Goal: Register for event/course

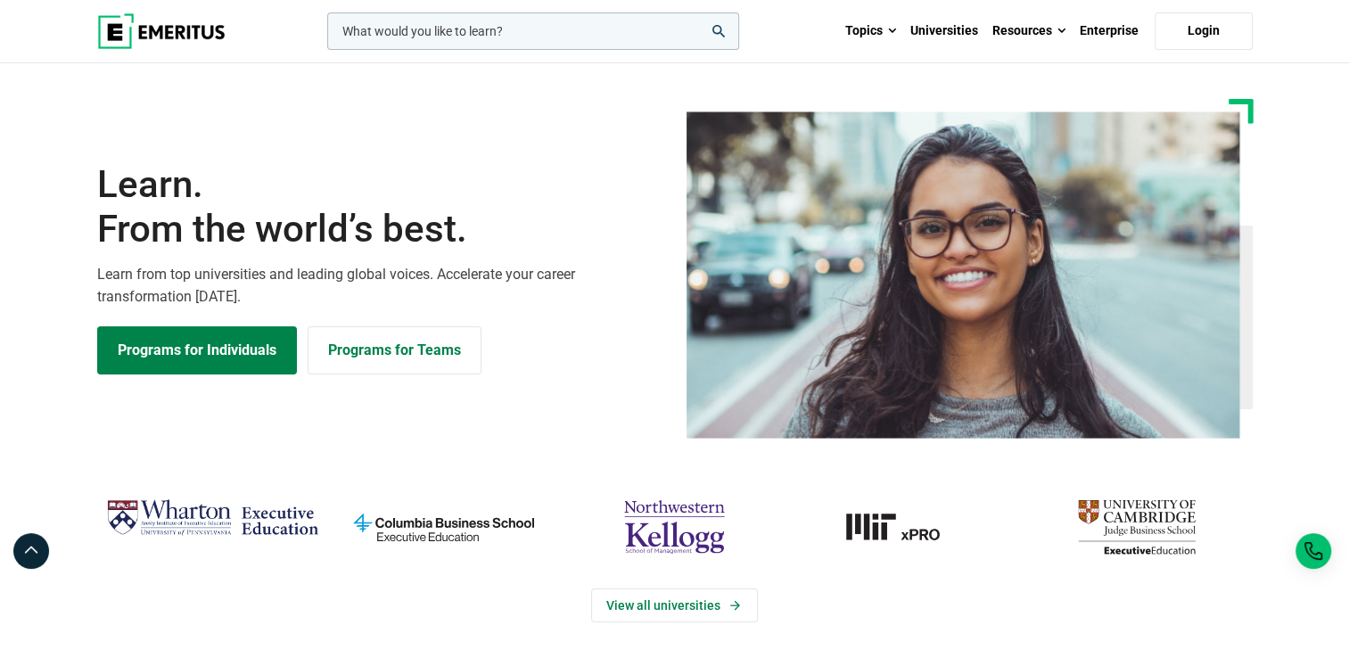
click at [498, 39] on input "woocommerce-product-search-field-0" at bounding box center [533, 30] width 412 height 37
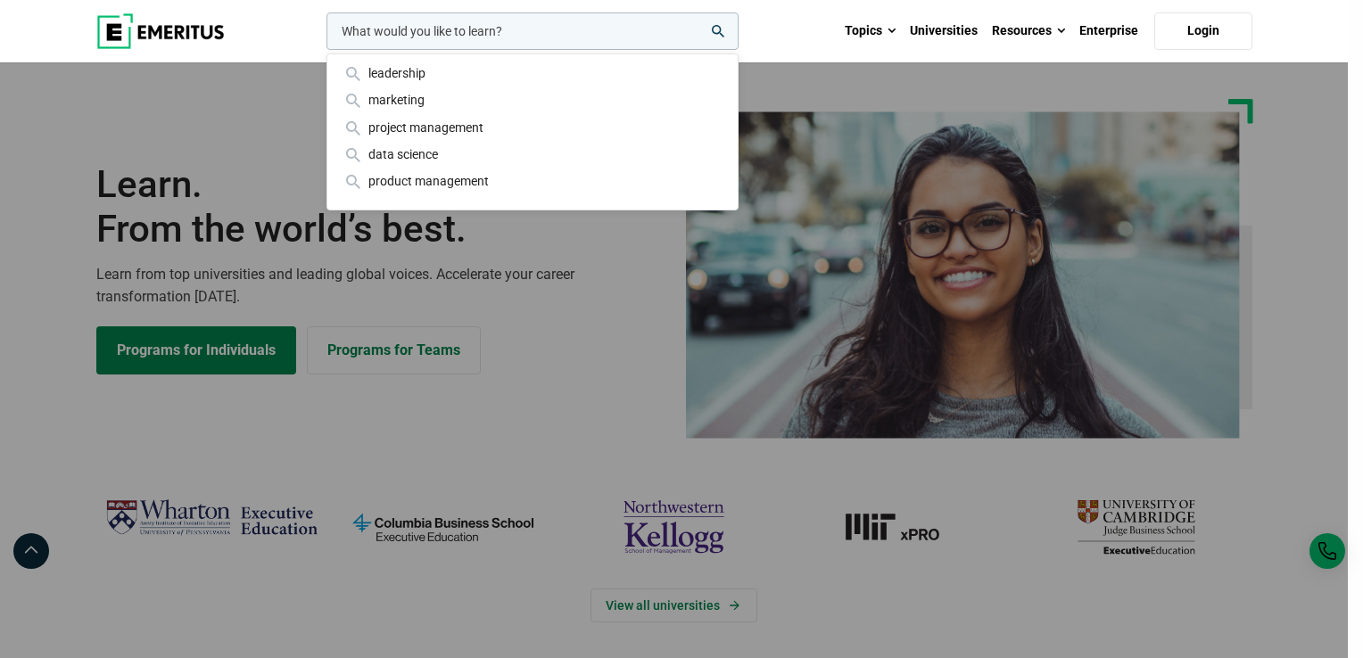
click at [436, 50] on div "leadership marketing project management data science product management" at bounding box center [531, 30] width 416 height 37
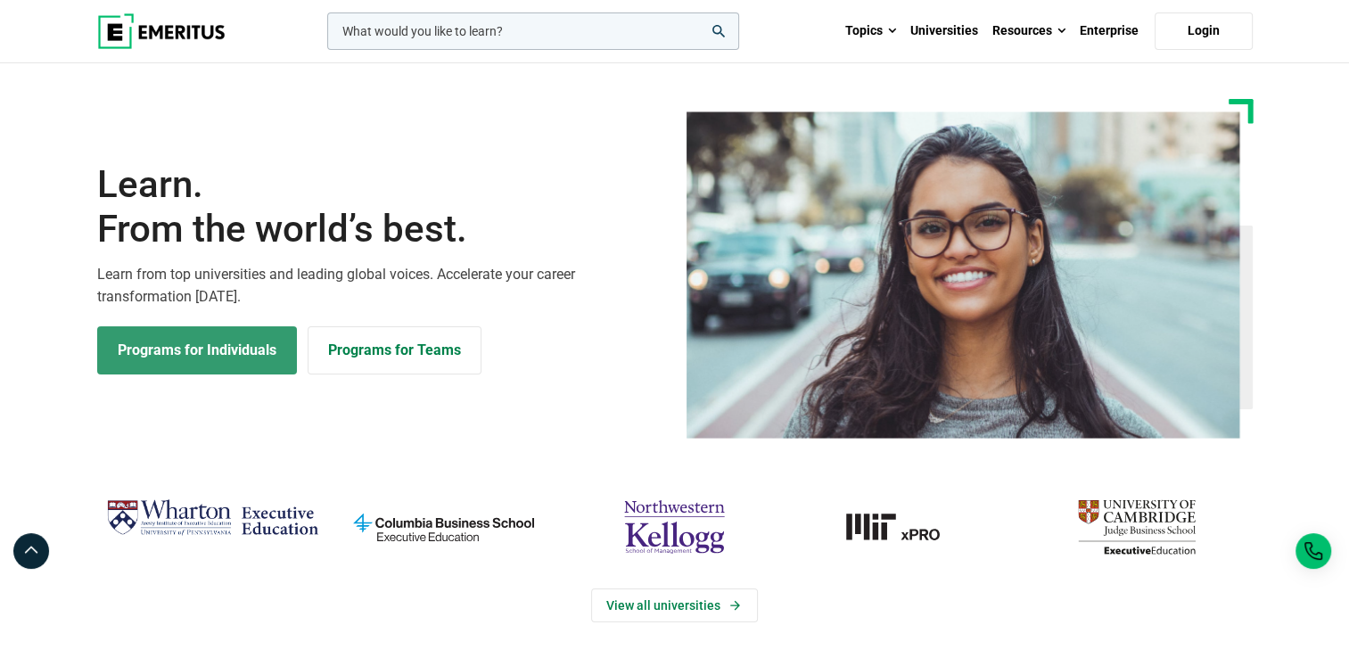
click at [248, 356] on link "Programs for Individuals" at bounding box center [197, 350] width 200 height 48
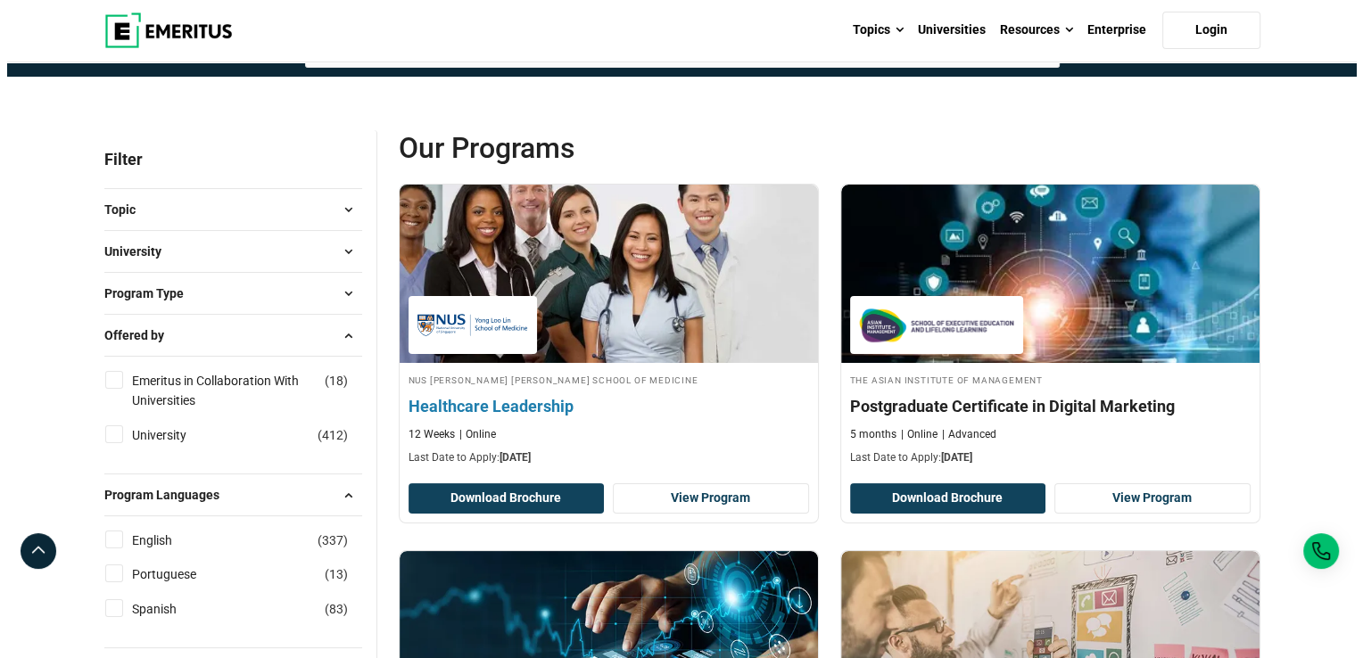
scroll to position [89, 0]
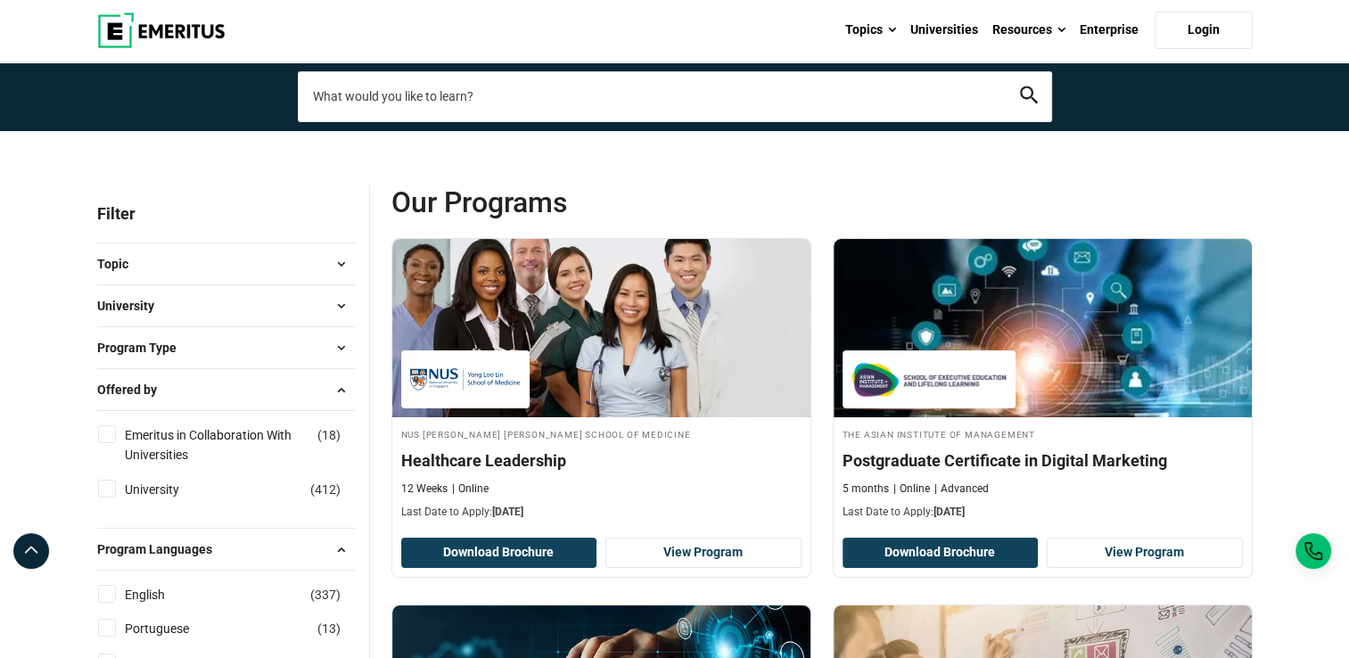
click at [543, 98] on input "search-page" at bounding box center [675, 96] width 755 height 50
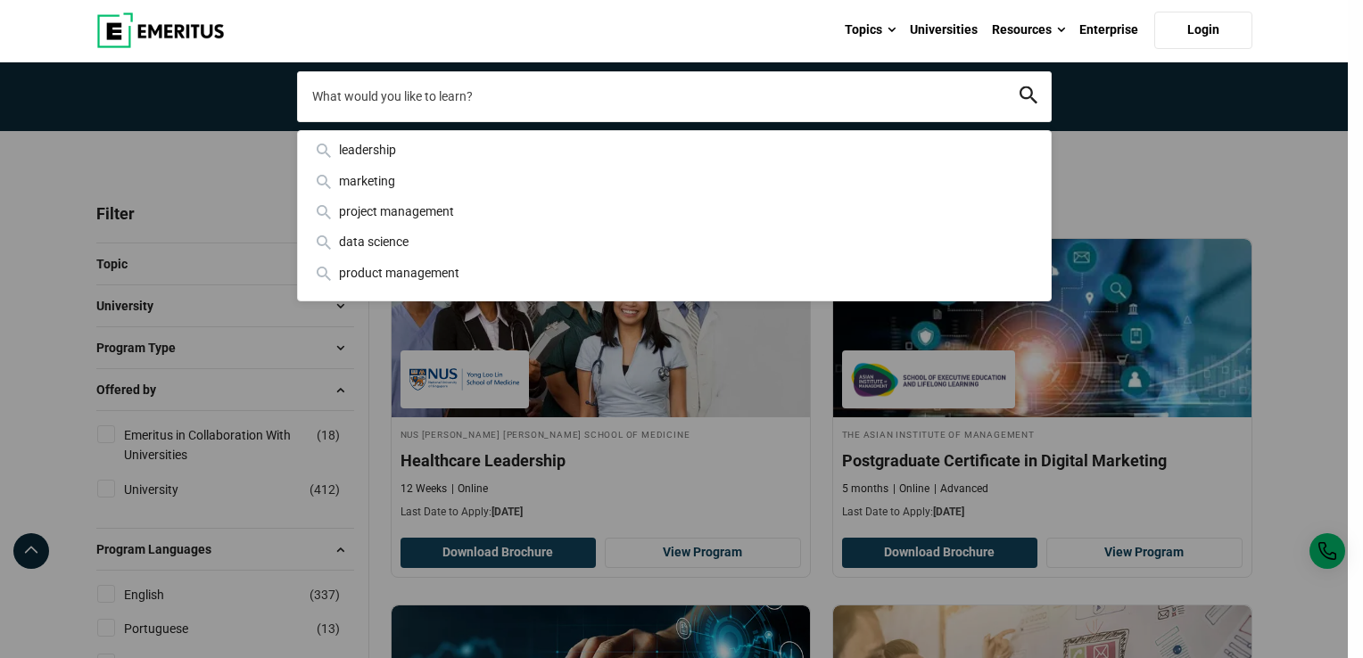
paste input "Digital Transformation with AI for Leaders"
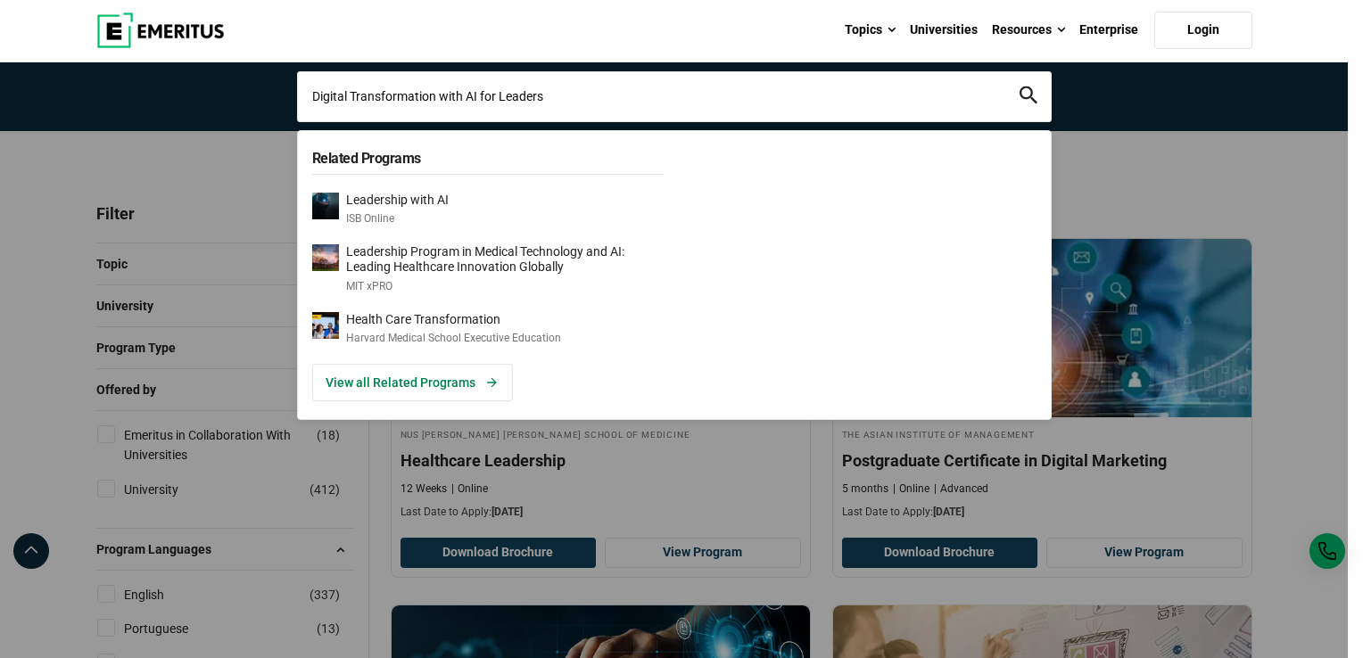
type input "Digital Transformation with AI for Leaders"
click at [1024, 101] on icon "search" at bounding box center [1028, 96] width 18 height 18
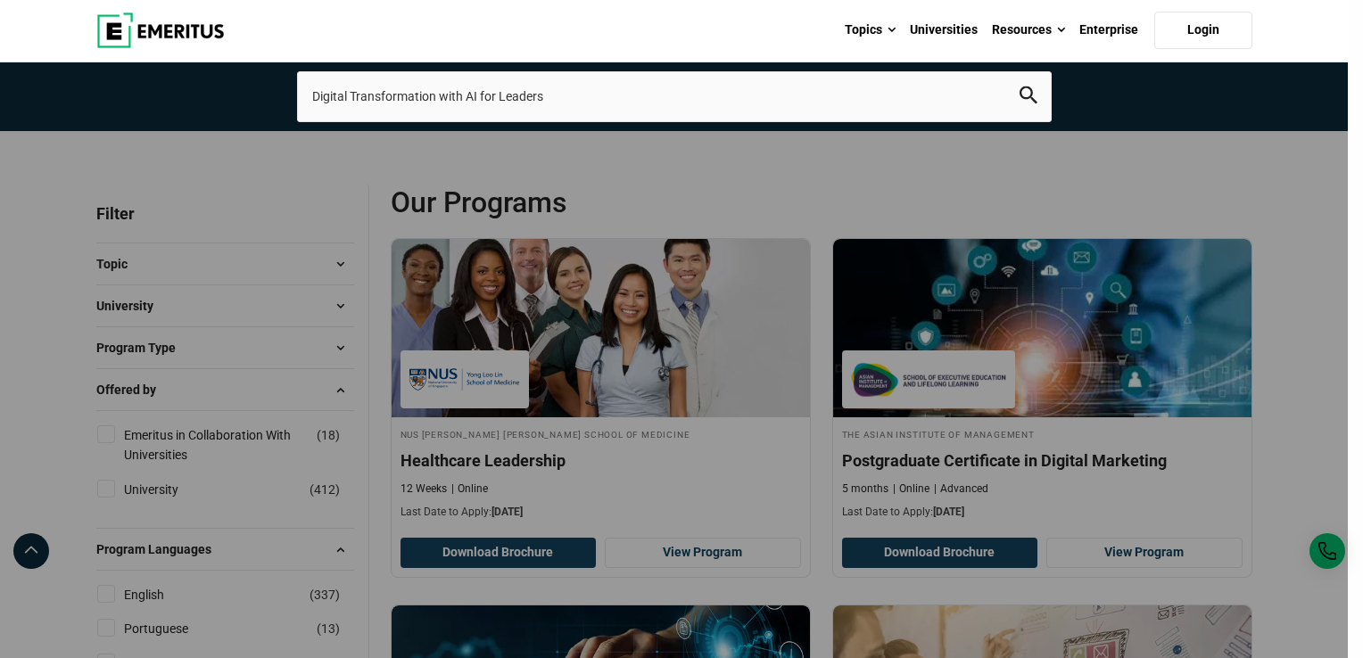
click at [1031, 98] on icon "search" at bounding box center [1028, 96] width 18 height 18
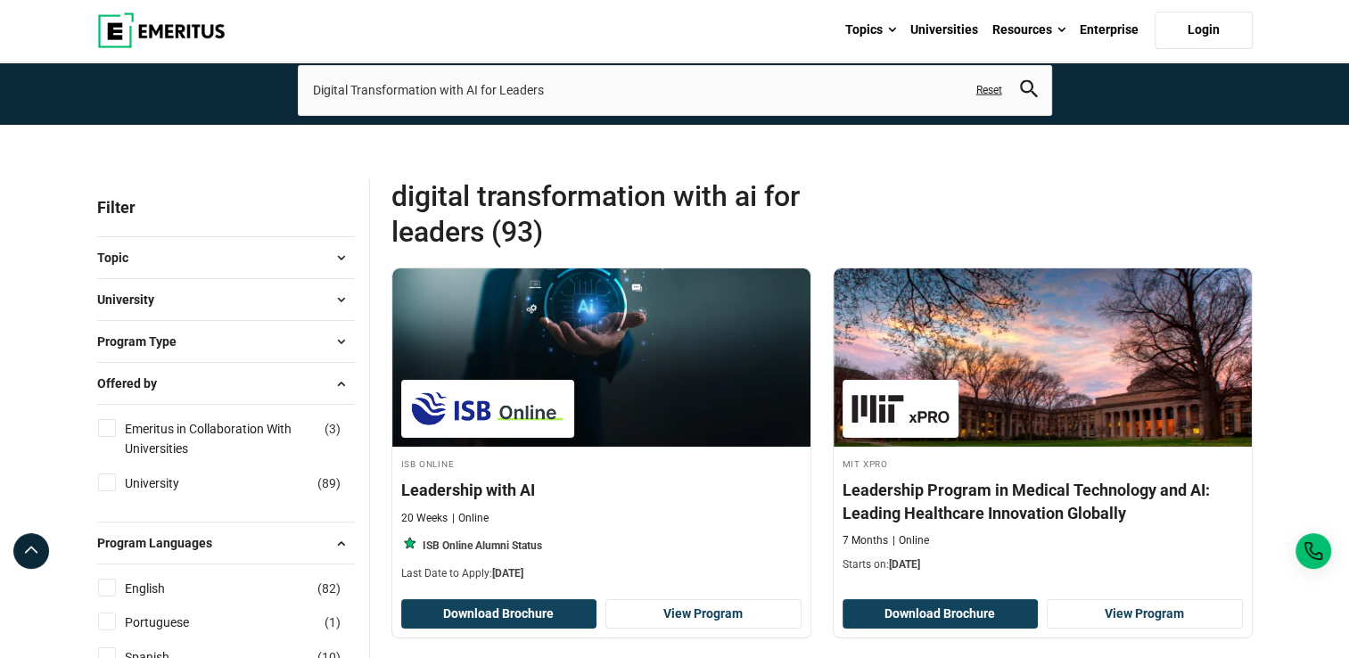
scroll to position [89, 0]
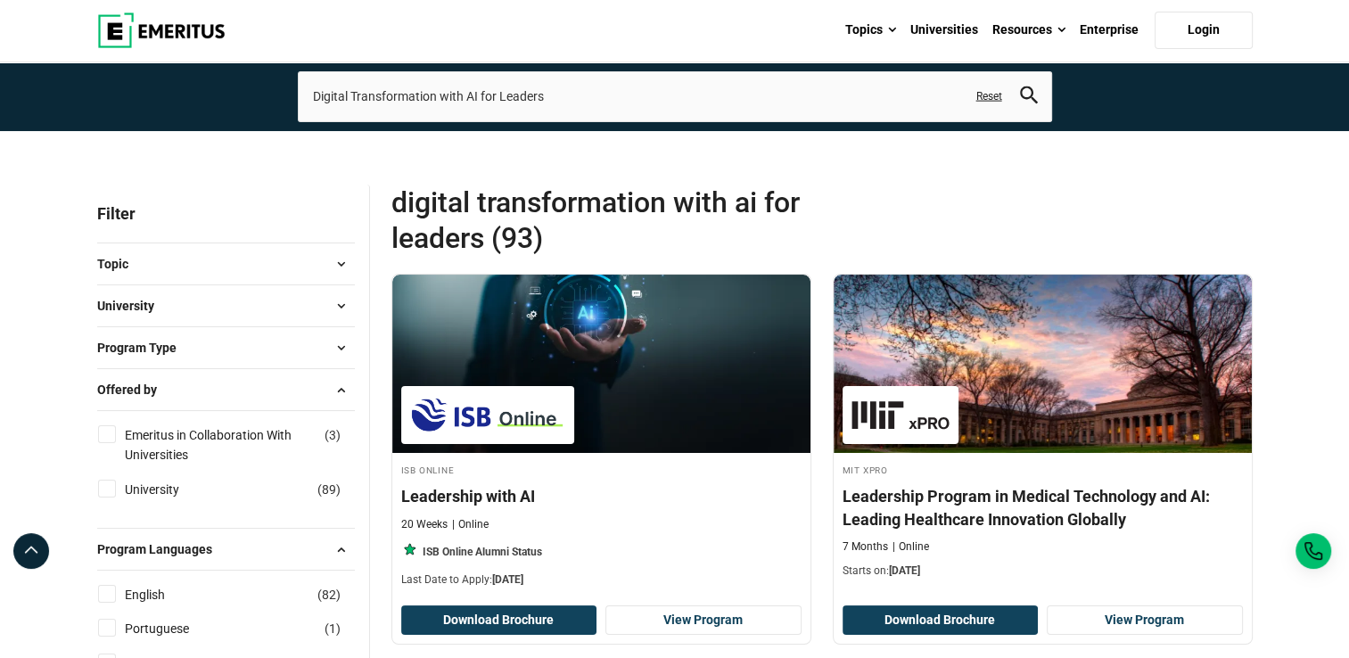
click at [989, 98] on link "Reset" at bounding box center [990, 96] width 26 height 15
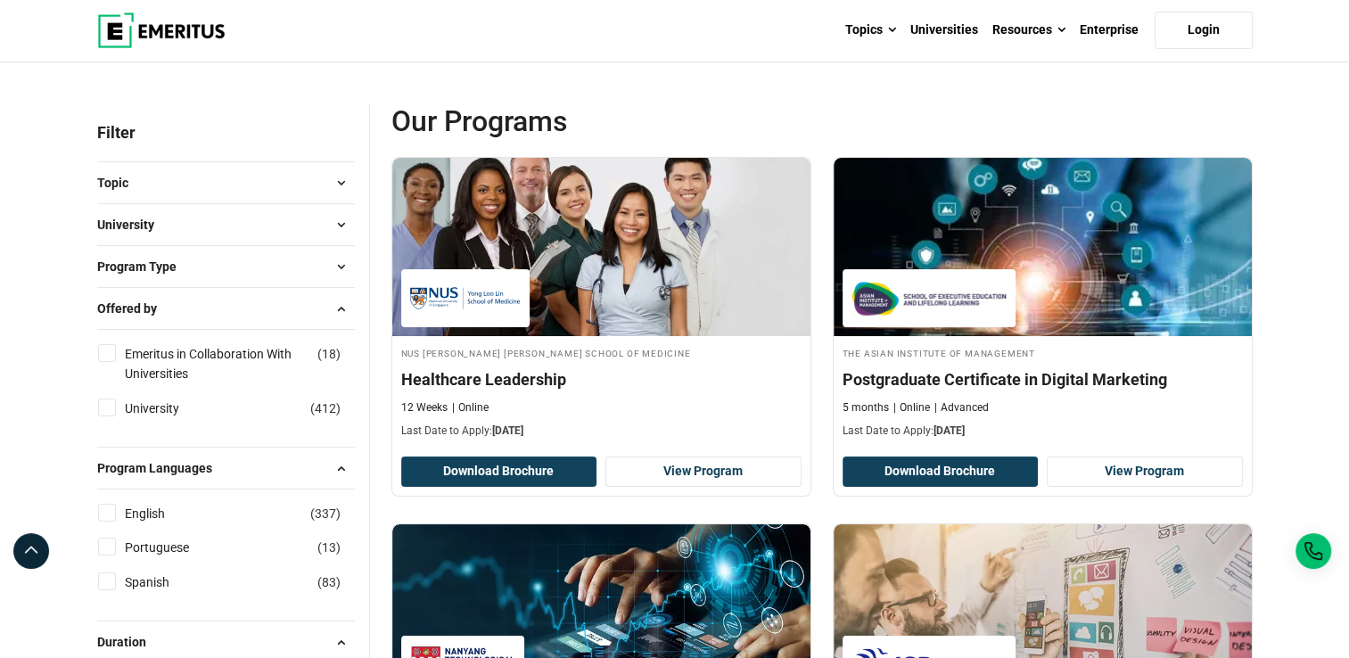
scroll to position [178, 0]
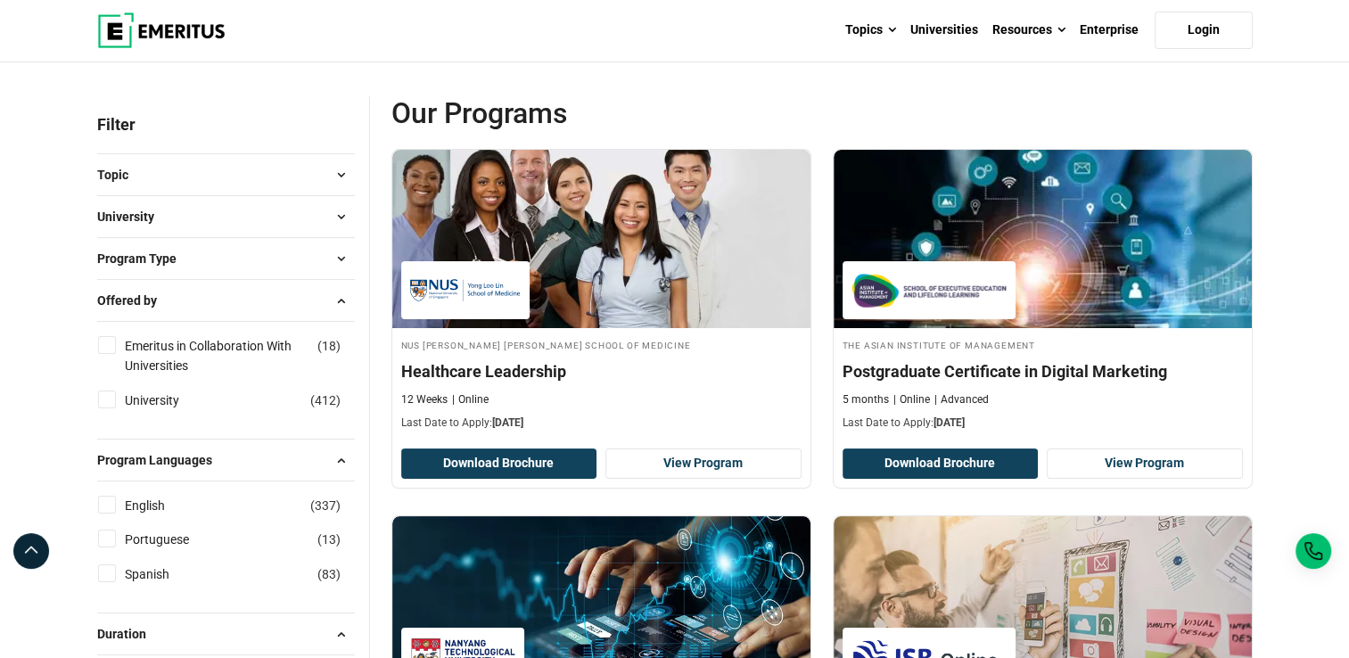
click at [207, 226] on button "University" at bounding box center [226, 216] width 258 height 27
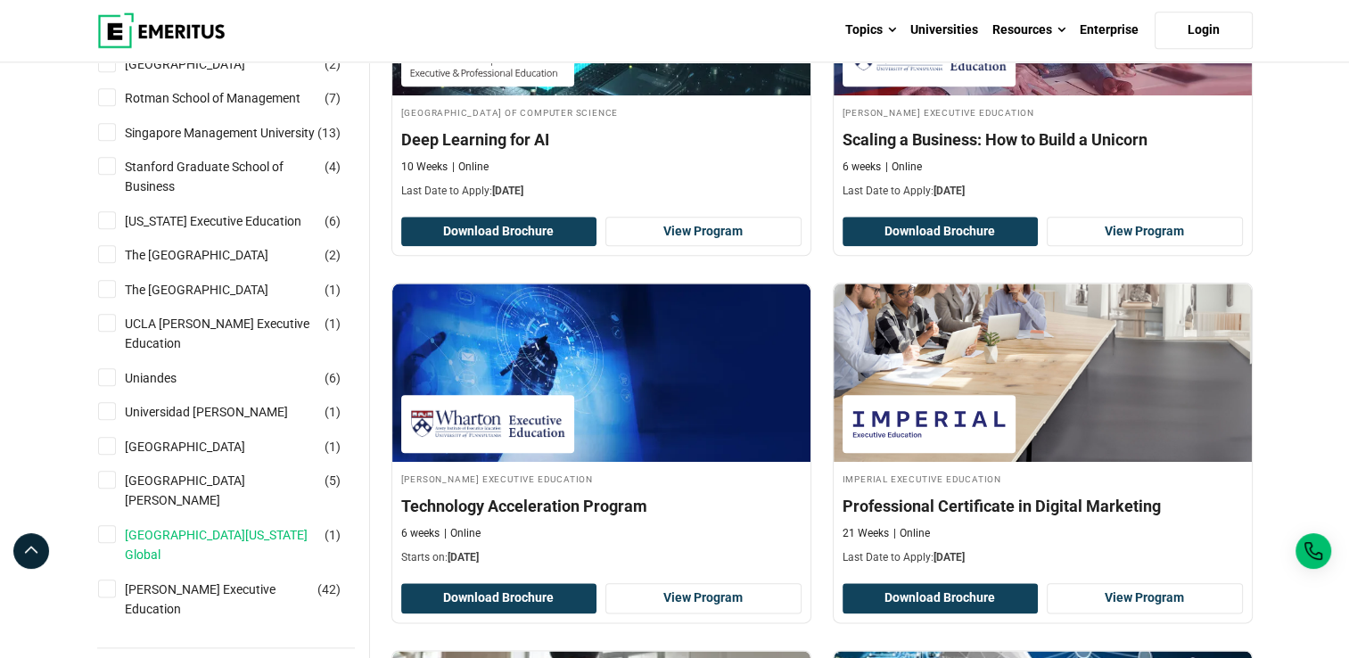
scroll to position [1873, 0]
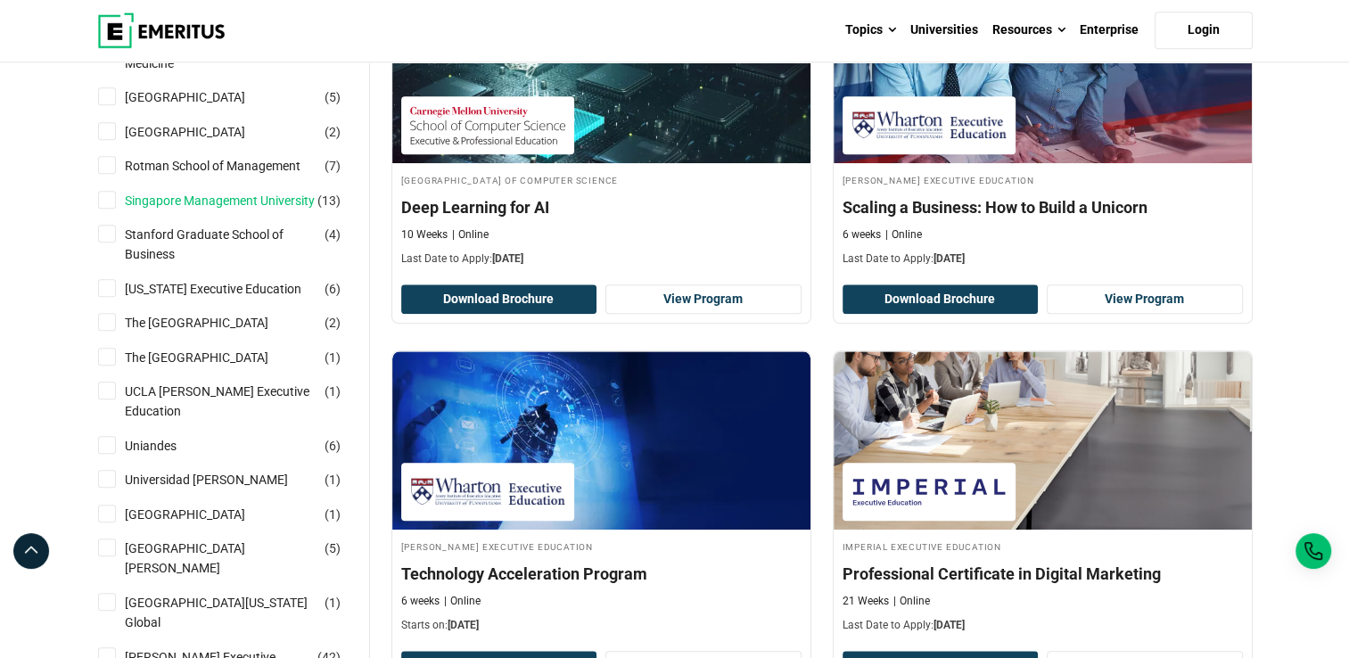
click at [171, 191] on link "Singapore Management University" at bounding box center [238, 201] width 226 height 20
checkbox input "true"
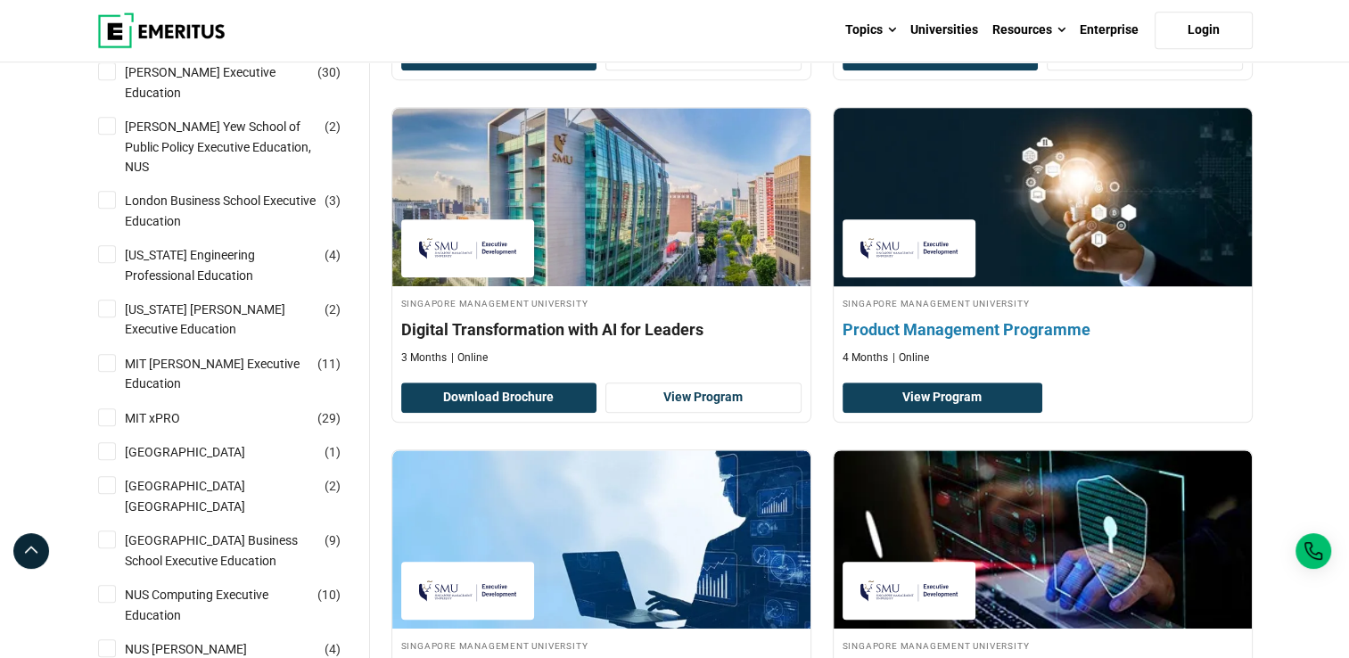
scroll to position [1338, 0]
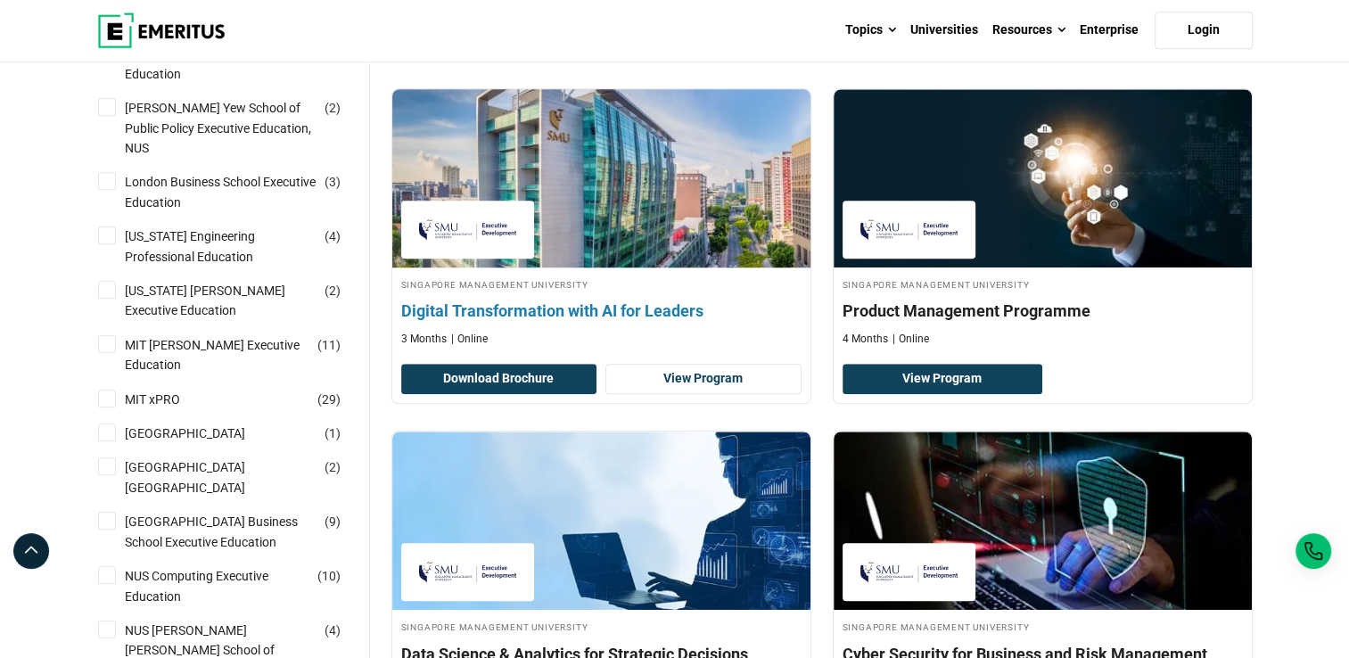
click at [572, 314] on h4 "Digital Transformation with AI for Leaders" at bounding box center [601, 311] width 400 height 22
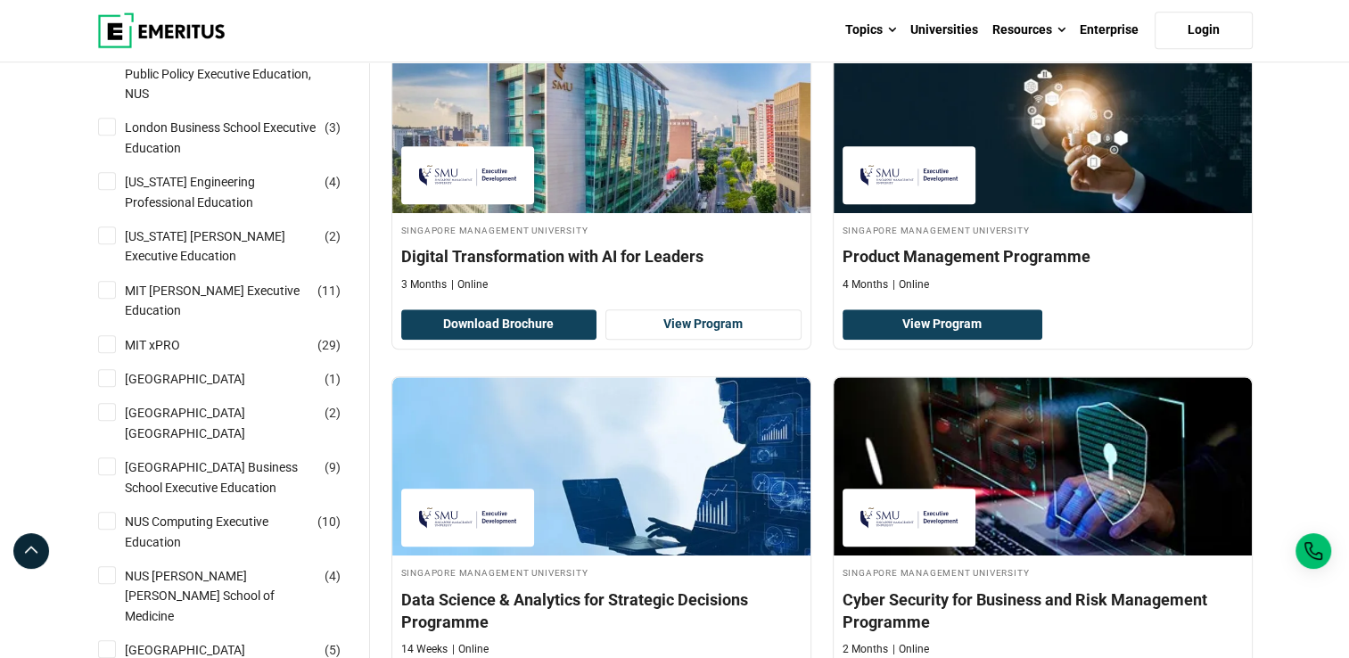
scroll to position [1516, 0]
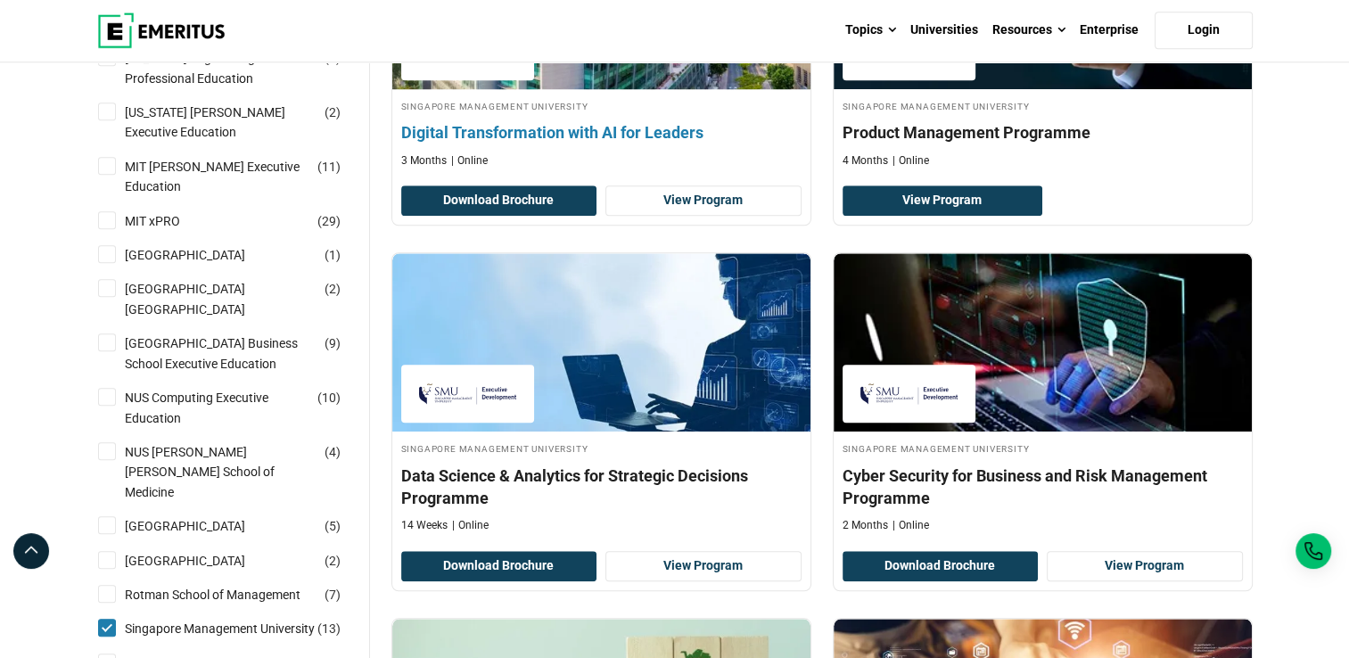
click at [596, 142] on div "Singapore Management University Digital Transformation with AI for Leaders 3 Mo…" at bounding box center [601, 133] width 418 height 70
